Goal: Information Seeking & Learning: Check status

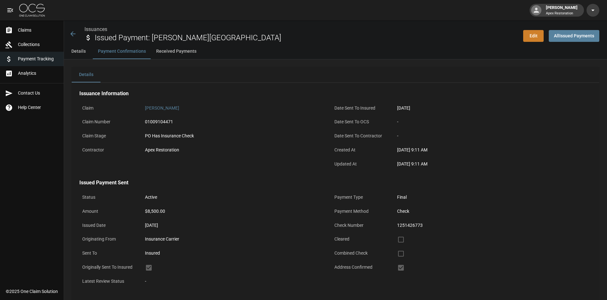
scroll to position [301, 0]
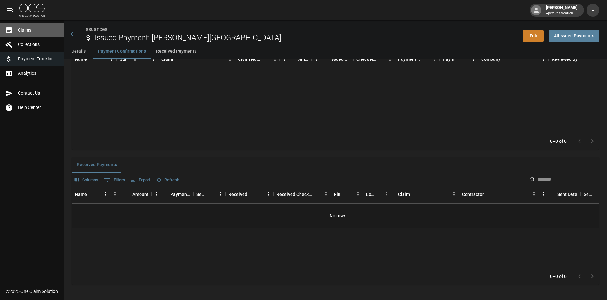
click at [27, 32] on span "Claims" at bounding box center [38, 30] width 41 height 7
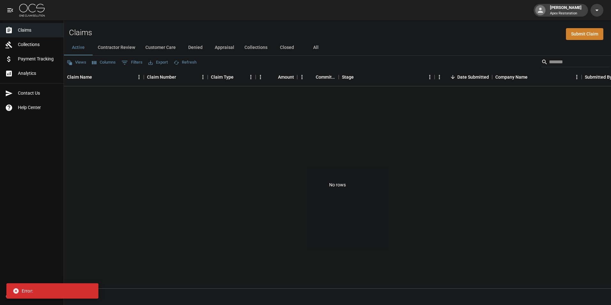
click at [550, 66] on input "Search" at bounding box center [574, 62] width 51 height 10
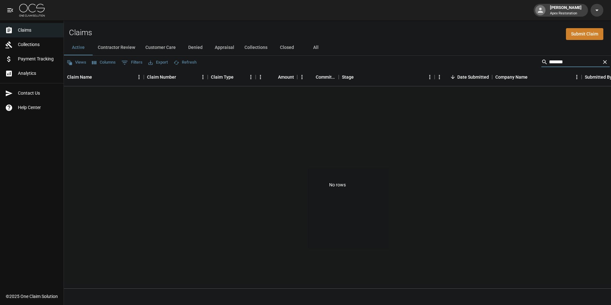
type input "*******"
click at [38, 44] on span "Collections" at bounding box center [38, 44] width 41 height 7
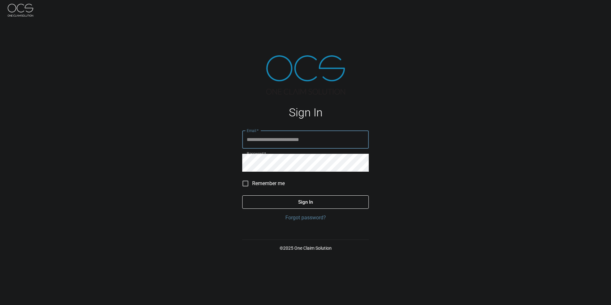
type input "**********"
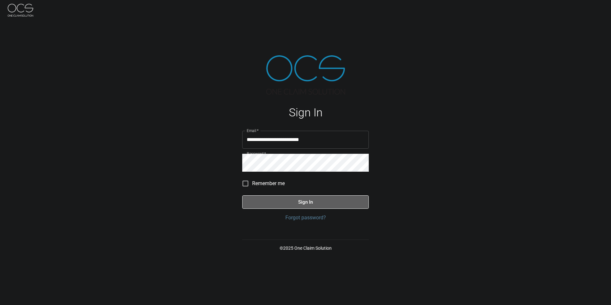
click at [300, 202] on button "Sign In" at bounding box center [305, 201] width 127 height 13
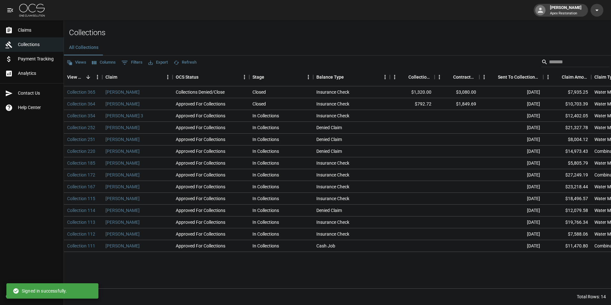
click at [546, 55] on div "All Collections" at bounding box center [337, 47] width 547 height 15
click at [549, 64] on input "Search" at bounding box center [574, 62] width 51 height 10
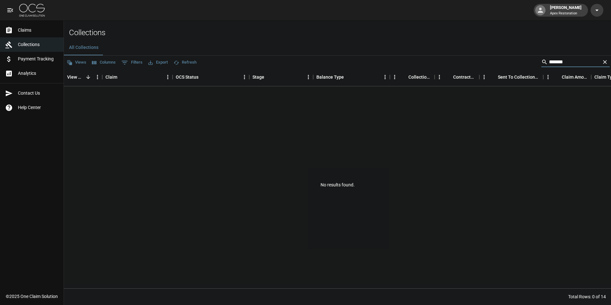
type input "*******"
click at [32, 33] on span "Claims" at bounding box center [38, 30] width 41 height 7
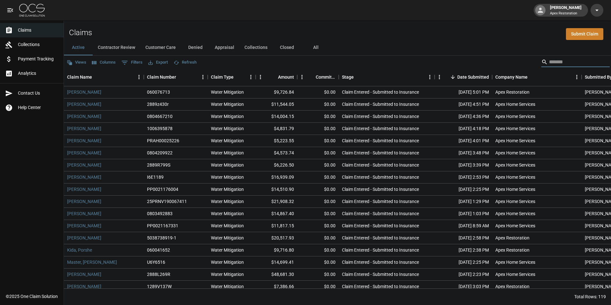
click at [549, 60] on input "Search" at bounding box center [574, 62] width 51 height 10
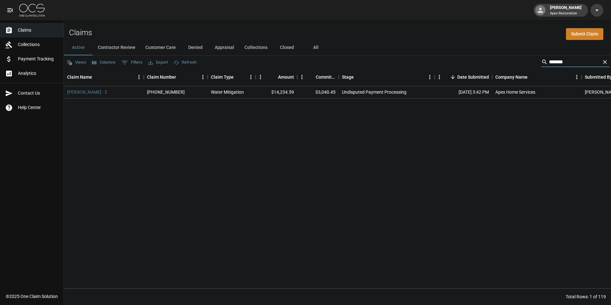
type input "*******"
click at [88, 92] on link "Roberts, Erika - 2" at bounding box center [87, 92] width 40 height 6
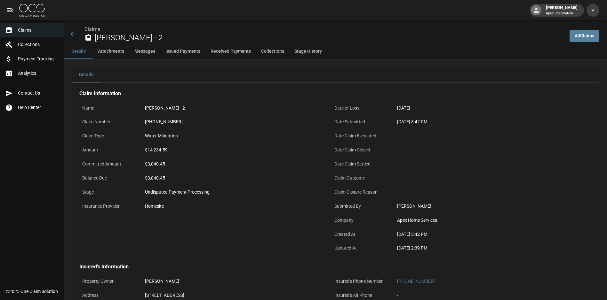
click at [27, 31] on span "Claims" at bounding box center [38, 30] width 41 height 7
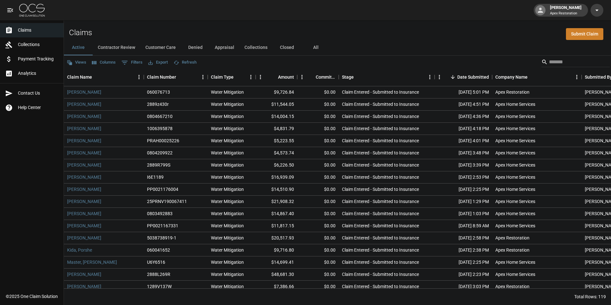
click at [282, 47] on button "Closed" at bounding box center [287, 47] width 29 height 15
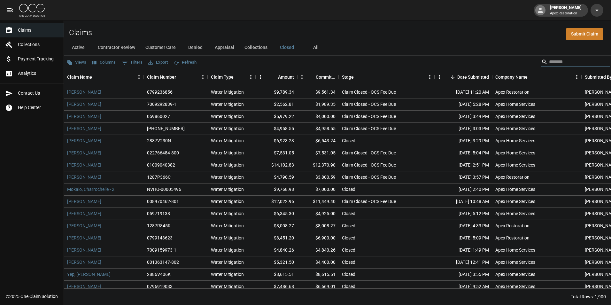
click at [565, 65] on input "Search" at bounding box center [574, 62] width 51 height 10
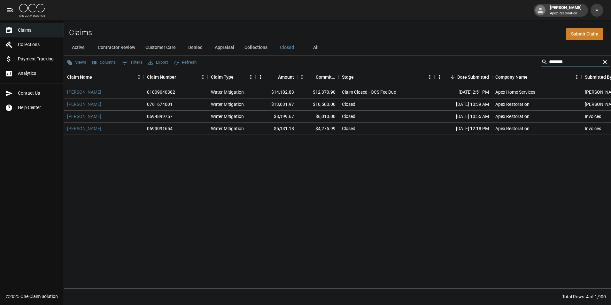
type input "*******"
click at [83, 93] on link "Roberts, Erika" at bounding box center [84, 92] width 34 height 6
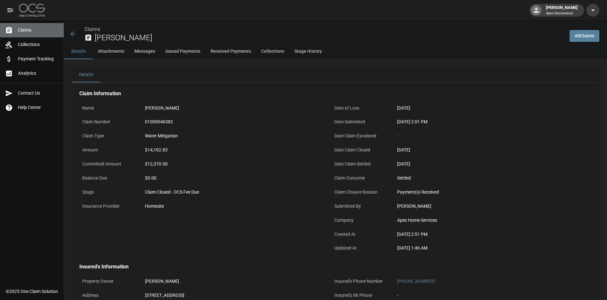
click at [30, 30] on span "Claims" at bounding box center [38, 30] width 41 height 7
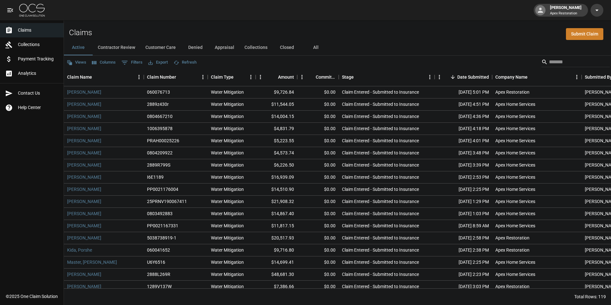
click at [548, 56] on div "Views Columns 0 Filters Export Refresh" at bounding box center [337, 62] width 547 height 13
click at [549, 61] on input "Search" at bounding box center [574, 62] width 51 height 10
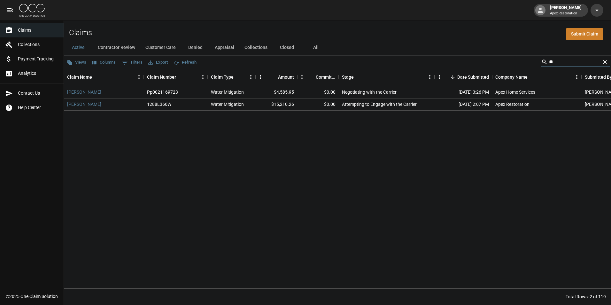
type input "**"
click at [285, 45] on button "Closed" at bounding box center [287, 47] width 29 height 15
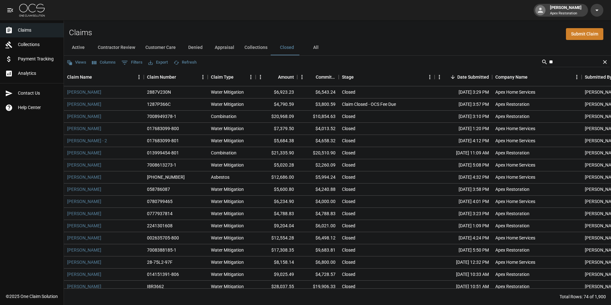
click at [554, 62] on input "**" at bounding box center [574, 62] width 51 height 10
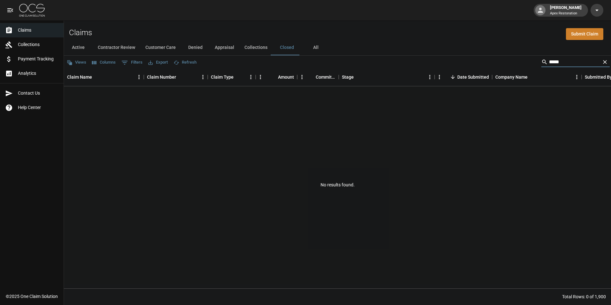
type input "*****"
click at [31, 43] on span "Collections" at bounding box center [38, 44] width 41 height 7
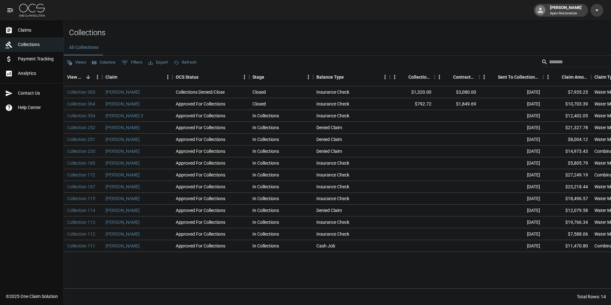
click at [551, 63] on input "Search" at bounding box center [574, 62] width 51 height 10
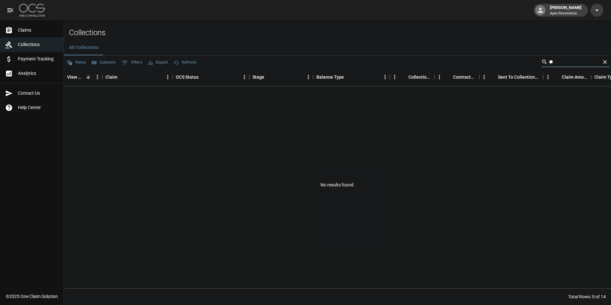
type input "*"
type input "******"
click at [28, 34] on link "Claims" at bounding box center [32, 30] width 64 height 14
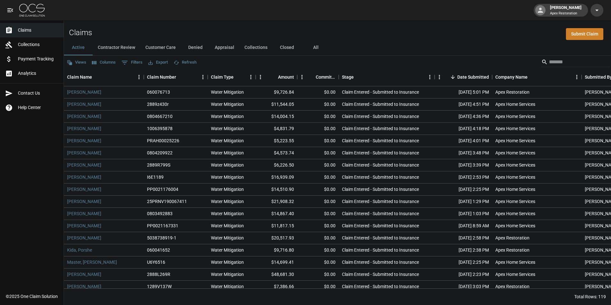
click at [317, 47] on button "All" at bounding box center [316, 47] width 29 height 15
click at [566, 60] on input "Search" at bounding box center [574, 62] width 51 height 10
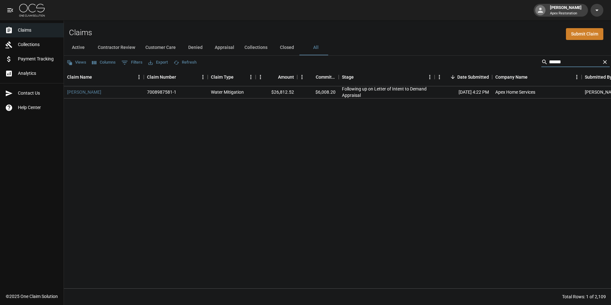
type input "******"
click at [89, 92] on link "McCree, Rosemary" at bounding box center [84, 92] width 34 height 6
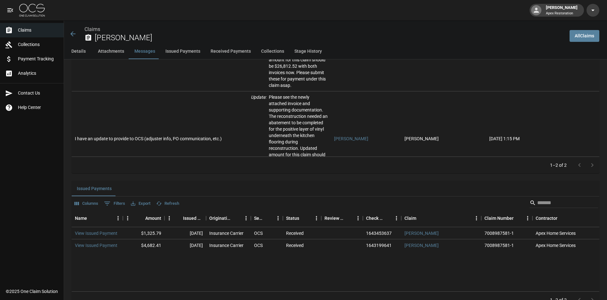
scroll to position [767, 0]
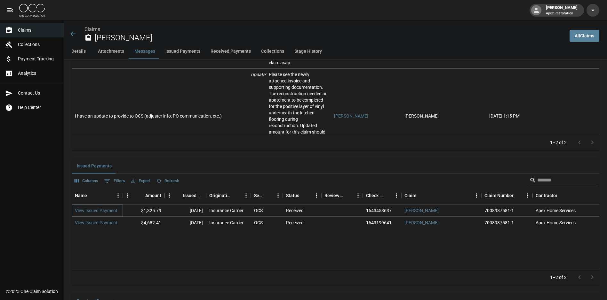
click at [97, 211] on link "View Issued Payment" at bounding box center [96, 211] width 43 height 6
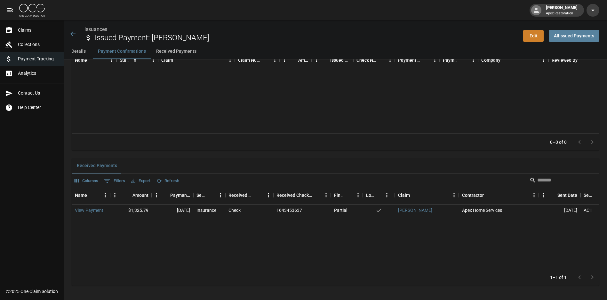
scroll to position [301, 0]
click at [90, 209] on link "View Payment" at bounding box center [89, 209] width 28 height 6
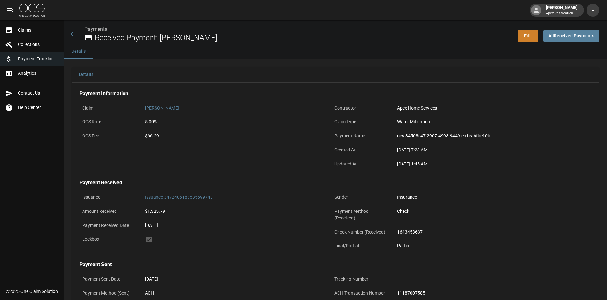
click at [75, 34] on icon at bounding box center [72, 33] width 5 height 5
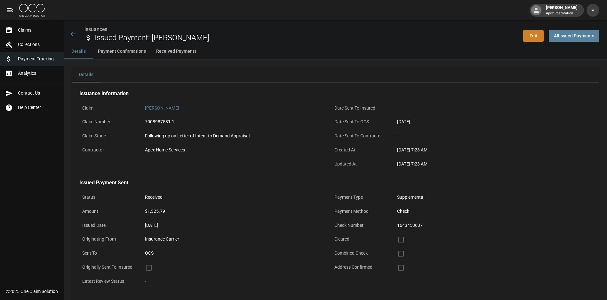
click at [74, 35] on icon at bounding box center [73, 34] width 8 height 8
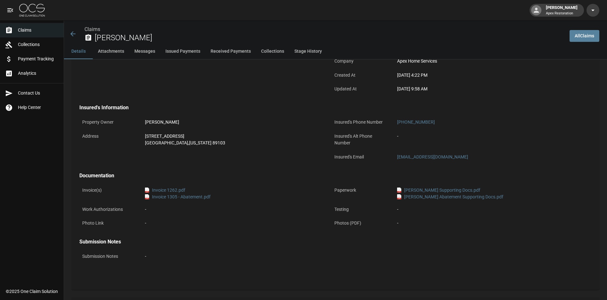
click at [197, 199] on link "pdf Invoice 1305 - Abatement.pdf" at bounding box center [178, 197] width 66 height 7
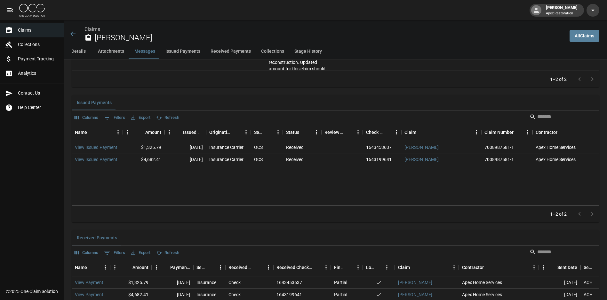
scroll to position [863, 0]
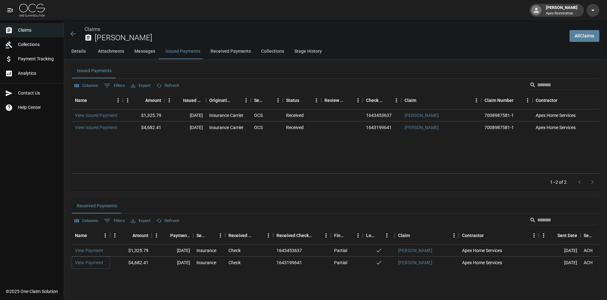
click at [89, 263] on link "View Payment" at bounding box center [89, 263] width 28 height 6
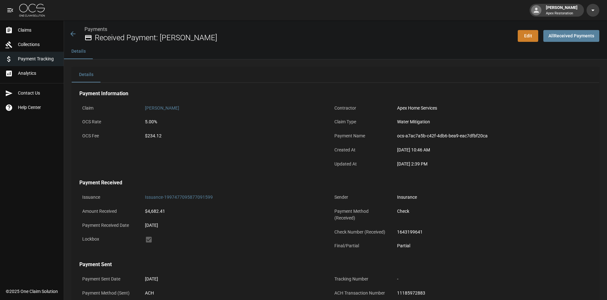
click at [74, 36] on icon at bounding box center [73, 34] width 8 height 8
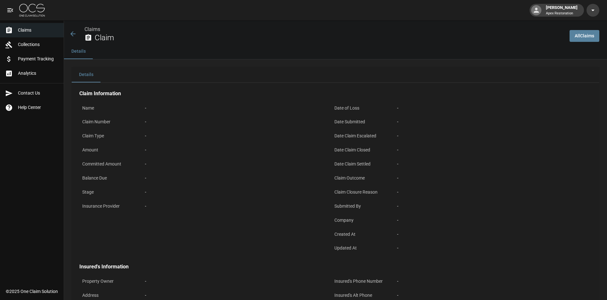
scroll to position [159, 0]
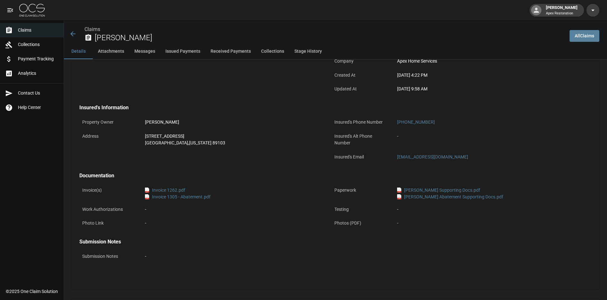
click at [170, 187] on link "pdf Invoice 1262.pdf" at bounding box center [165, 190] width 40 height 7
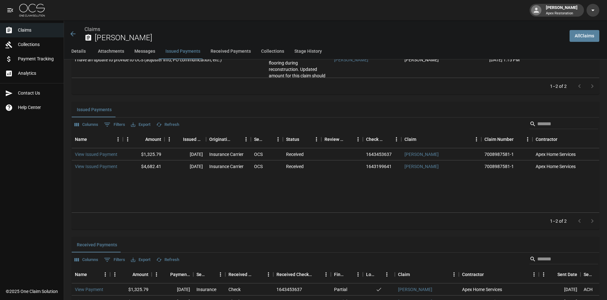
scroll to position [863, 0]
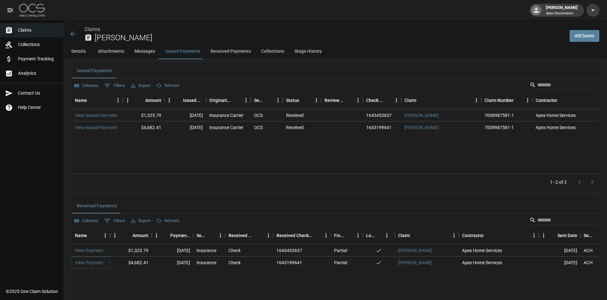
click at [97, 263] on link "View Payment" at bounding box center [89, 263] width 28 height 6
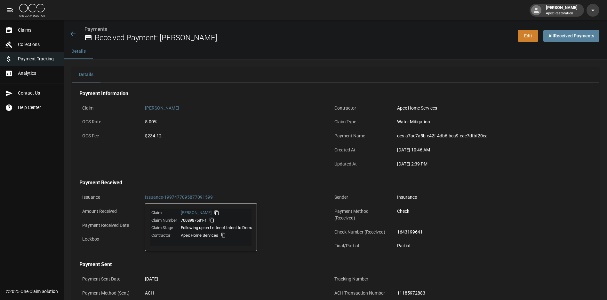
click at [189, 197] on link "Issuance-1997477095877091599" at bounding box center [179, 197] width 68 height 5
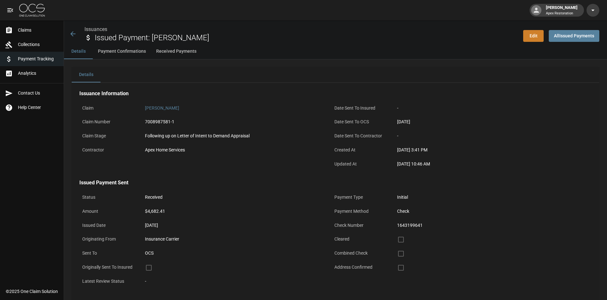
click at [73, 36] on icon at bounding box center [73, 34] width 8 height 8
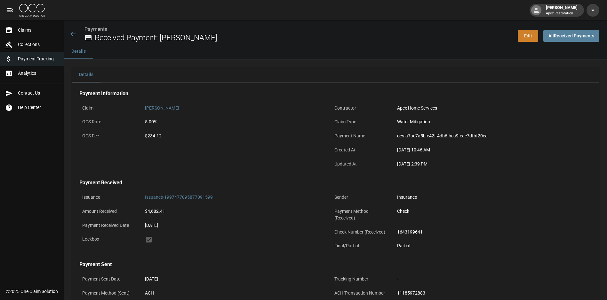
click at [73, 34] on icon at bounding box center [73, 34] width 8 height 8
